Goal: Task Accomplishment & Management: Complete application form

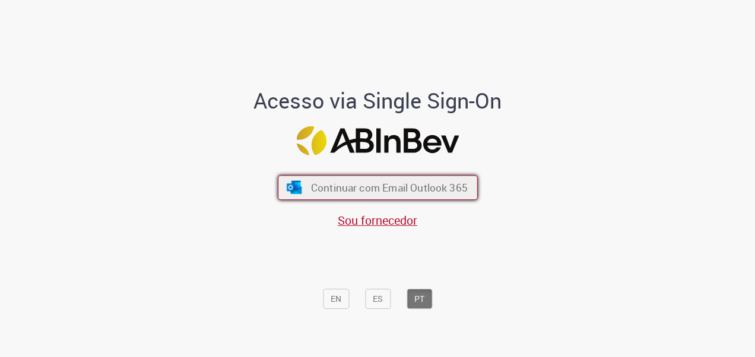
click at [380, 194] on span "Continuar com Email Outlook 365" at bounding box center [388, 187] width 157 height 14
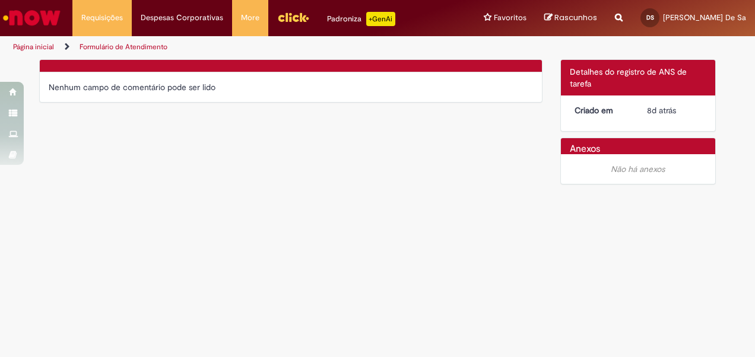
click at [191, 133] on div "Verificar Código de Barras Nenhum campo de comentário pode ser lido Detalhes do…" at bounding box center [377, 125] width 695 height 132
click at [602, 77] on div "Detalhes do tíquete Detalhes do registro de ANS de tarefa" at bounding box center [638, 78] width 155 height 36
click at [213, 97] on div "Nenhum campo de comentário pode ser lido" at bounding box center [291, 87] width 502 height 30
